Goal: Transaction & Acquisition: Obtain resource

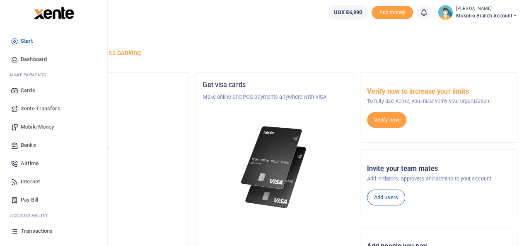
click at [41, 105] on span "Xente Transfers" at bounding box center [41, 108] width 40 height 8
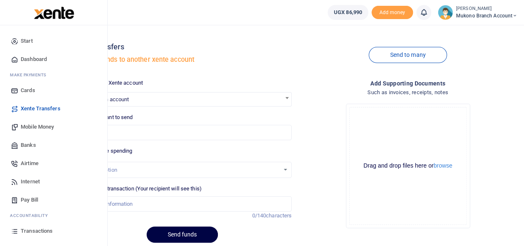
click at [37, 229] on span "Transactions" at bounding box center [37, 231] width 32 height 8
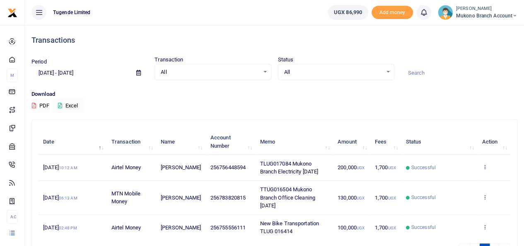
click at [484, 169] on icon at bounding box center [484, 167] width 5 height 6
click at [451, 182] on link "View details" at bounding box center [454, 185] width 65 height 12
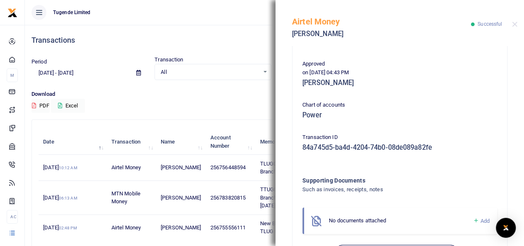
scroll to position [227, 0]
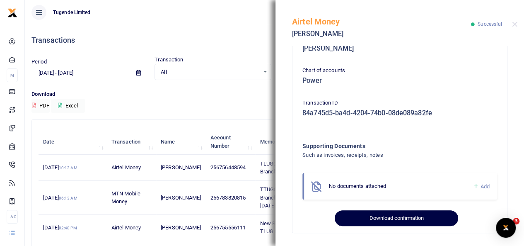
click at [402, 215] on button "Download confirmation" at bounding box center [396, 218] width 123 height 16
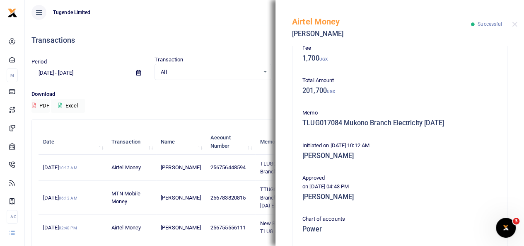
scroll to position [0, 0]
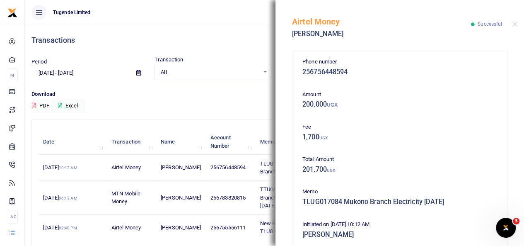
click at [234, 28] on div "Transactions" at bounding box center [274, 40] width 486 height 31
drag, startPoint x: 294, startPoint y: 19, endPoint x: 451, endPoint y: 262, distance: 288.9
click at [451, 245] on html "Start Dashboard M ake Payments Cards Xente Transfers Mobile Money Banks Airtime" at bounding box center [262, 148] width 524 height 297
click at [412, 78] on div "Phone number 256756448594" at bounding box center [399, 69] width 201 height 22
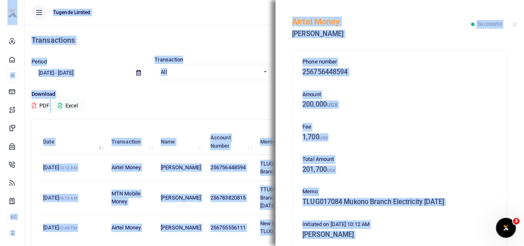
click at [397, 63] on p "Phone number" at bounding box center [399, 62] width 195 height 9
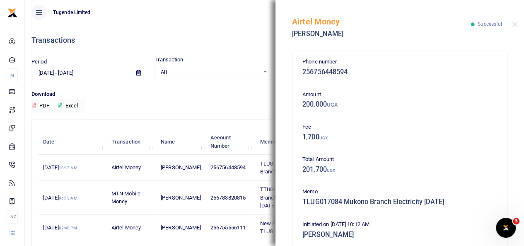
click at [221, 57] on div "Transaction All Select an option... All Airtime Internet Utilities Invoices Mob…" at bounding box center [212, 68] width 123 height 24
click at [515, 24] on button "Close" at bounding box center [514, 24] width 5 height 5
